Goal: Task Accomplishment & Management: Manage account settings

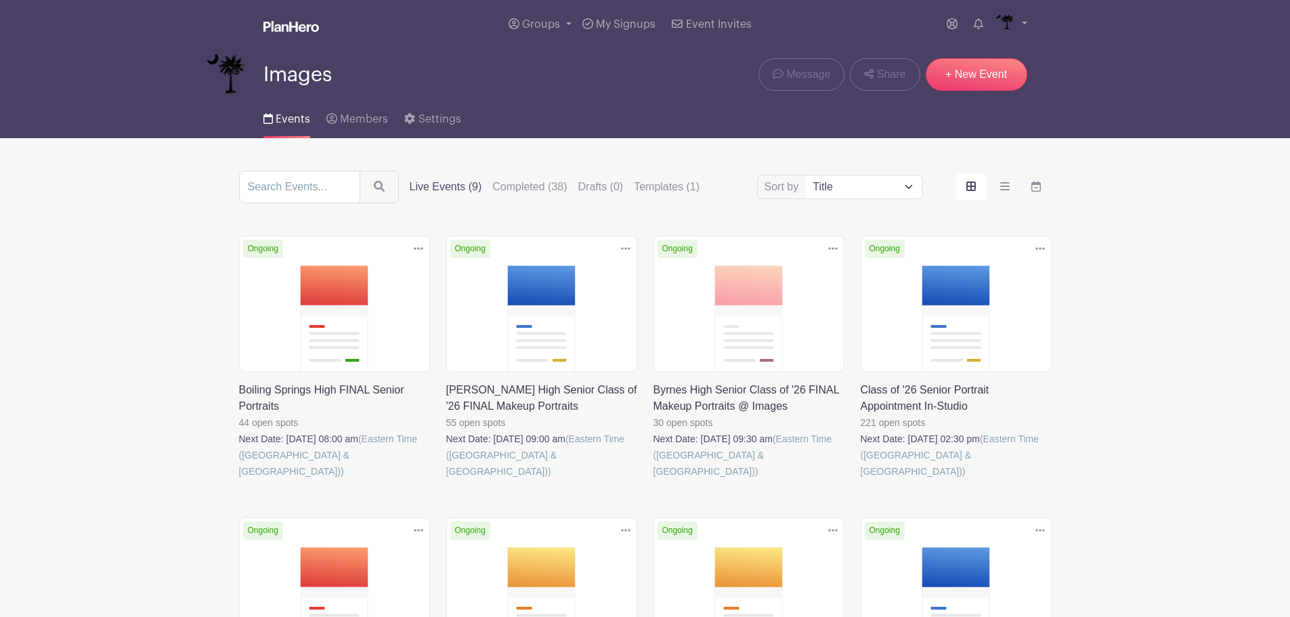
click at [861, 479] on link at bounding box center [861, 479] width 0 height 0
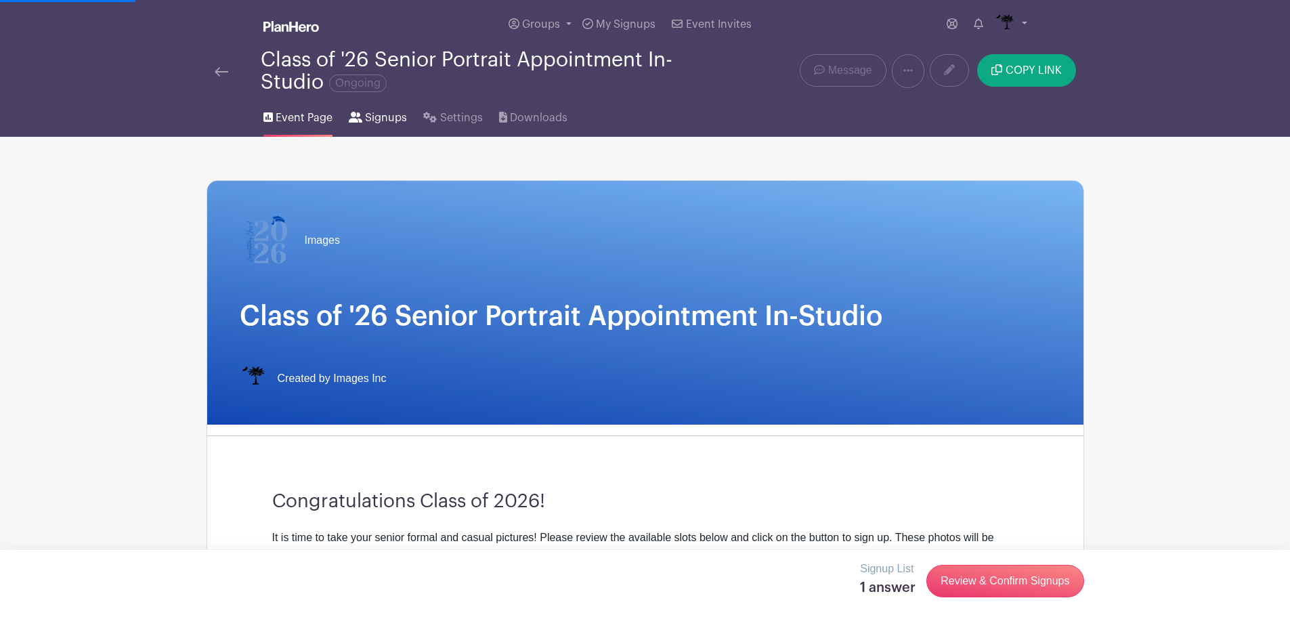
click at [385, 125] on span "Signups" at bounding box center [386, 118] width 42 height 16
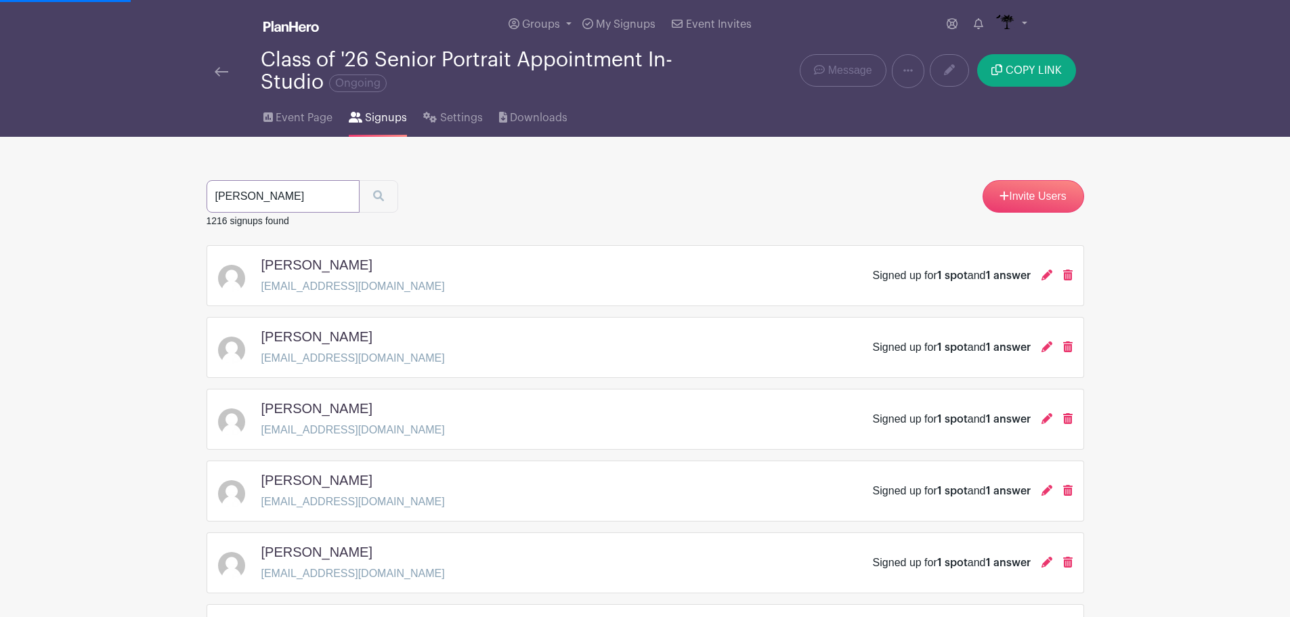
click at [327, 190] on input "[PERSON_NAME]" at bounding box center [282, 196] width 153 height 32
click at [327, 190] on input "search" at bounding box center [282, 196] width 153 height 32
type input "[GEOGRAPHIC_DATA]"
click at [359, 180] on button "submit" at bounding box center [378, 196] width 39 height 32
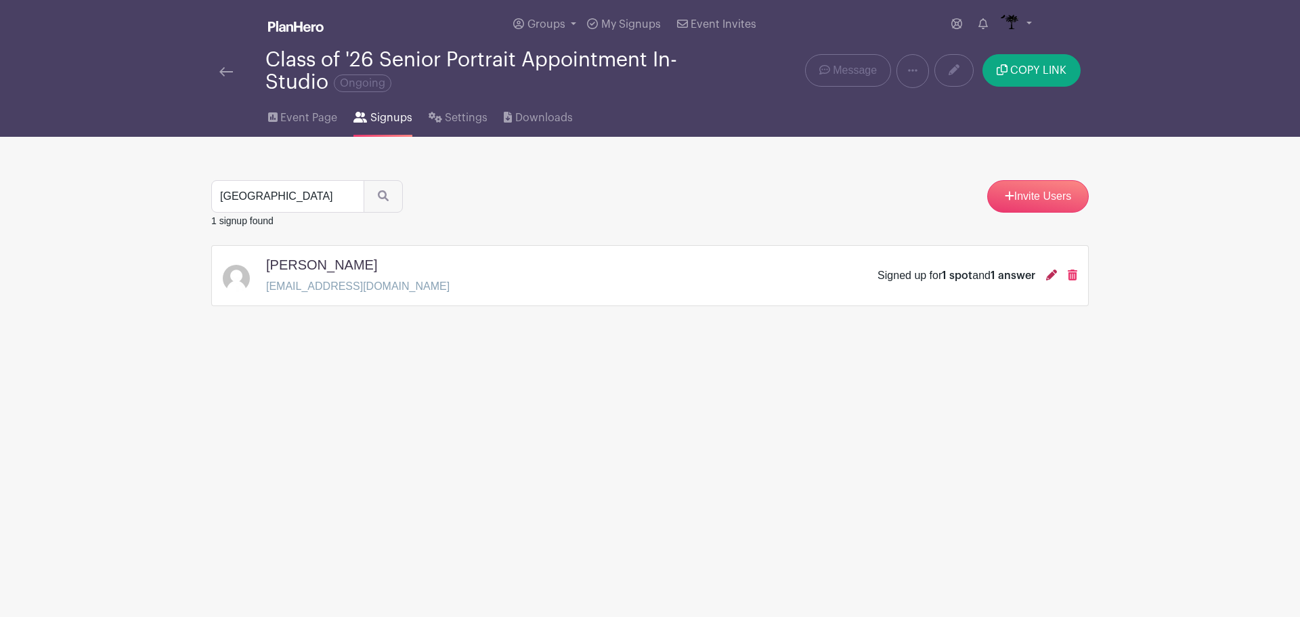
click at [1051, 272] on icon at bounding box center [1051, 274] width 11 height 11
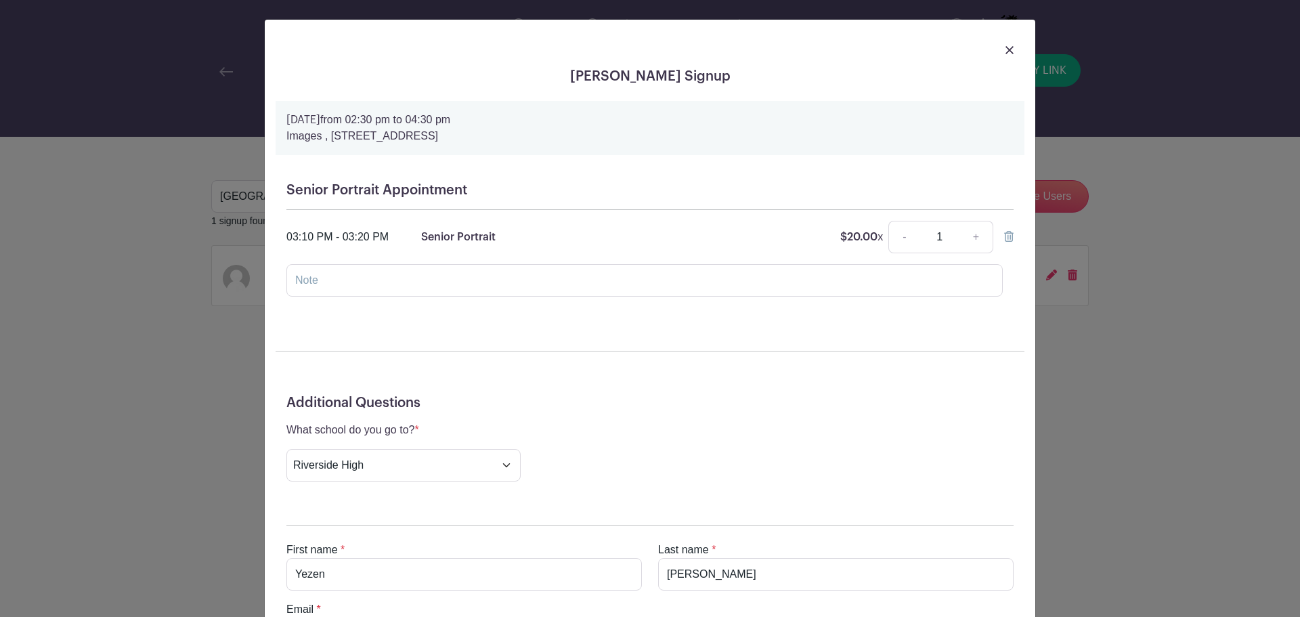
click at [1006, 46] on img at bounding box center [1009, 50] width 8 height 8
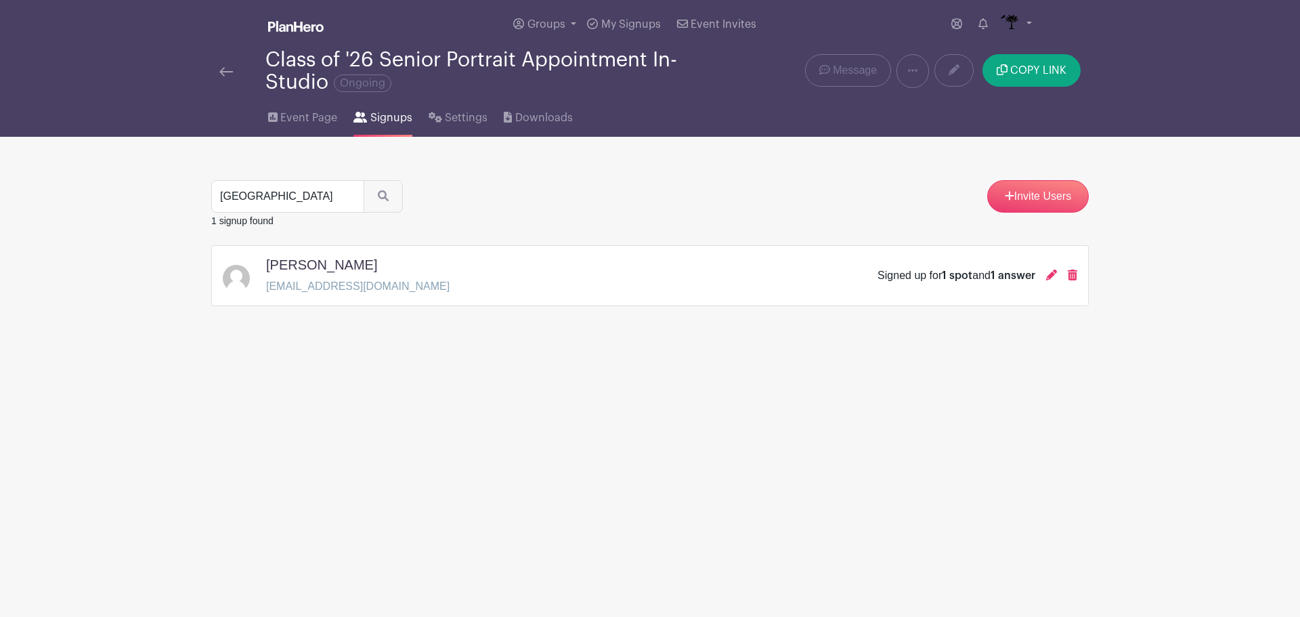
click at [227, 74] on img at bounding box center [226, 71] width 14 height 9
